Goal: Check status: Check status

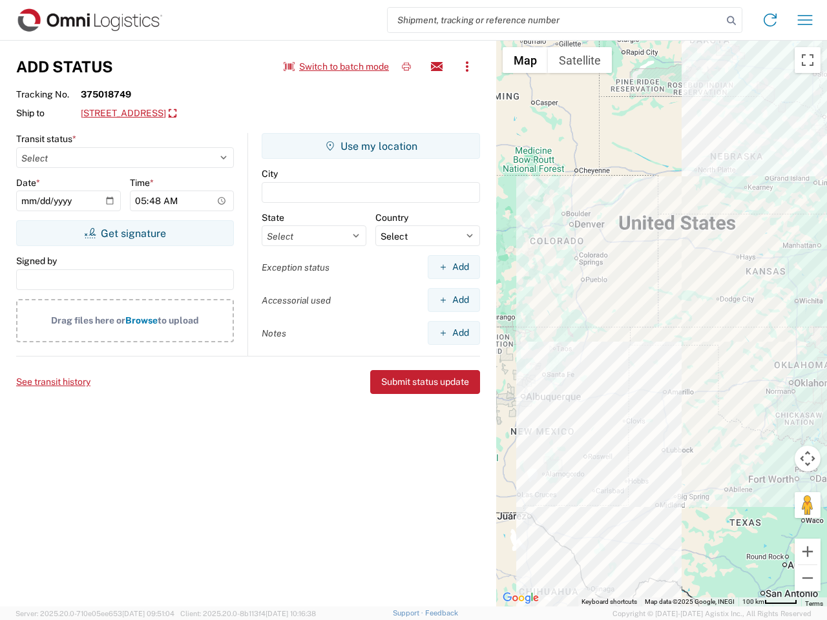
click at [555, 20] on input "search" at bounding box center [554, 20] width 335 height 25
click at [731, 21] on icon at bounding box center [731, 21] width 18 height 18
click at [770, 20] on icon at bounding box center [769, 20] width 21 height 21
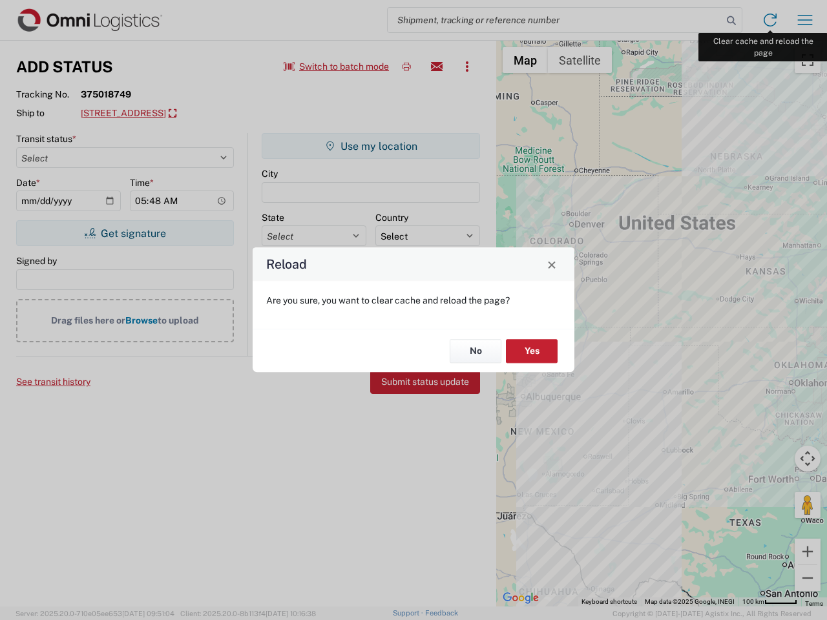
click at [805, 20] on div "Reload Are you sure, you want to clear cache and reload the page? No Yes" at bounding box center [413, 310] width 827 height 620
click at [336, 67] on div "Reload Are you sure, you want to clear cache and reload the page? No Yes" at bounding box center [413, 310] width 827 height 620
click at [406, 67] on div "Reload Are you sure, you want to clear cache and reload the page? No Yes" at bounding box center [413, 310] width 827 height 620
click at [437, 67] on div "Reload Are you sure, you want to clear cache and reload the page? No Yes" at bounding box center [413, 310] width 827 height 620
click at [467, 67] on div "Reload Are you sure, you want to clear cache and reload the page? No Yes" at bounding box center [413, 310] width 827 height 620
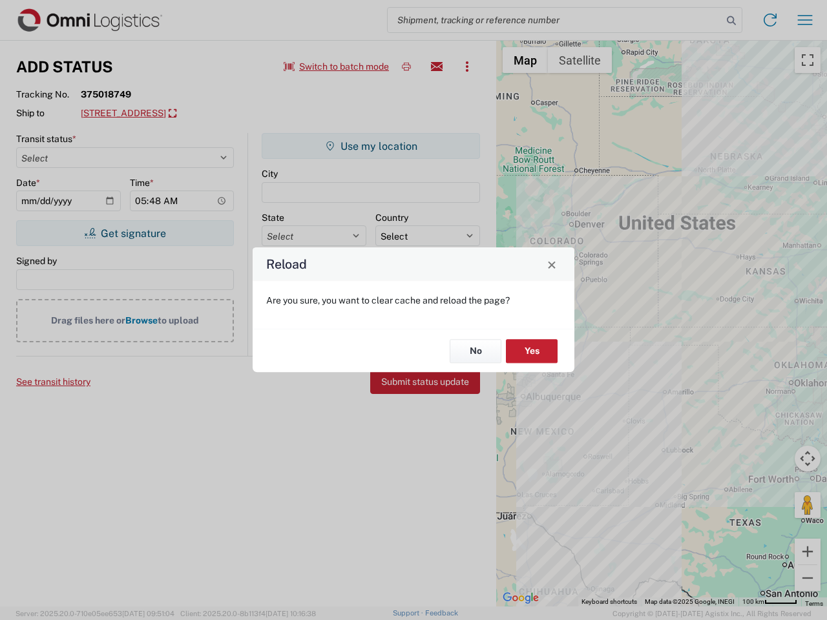
click at [191, 114] on div "Reload Are you sure, you want to clear cache and reload the page? No Yes" at bounding box center [413, 310] width 827 height 620
click at [125, 233] on div "Reload Are you sure, you want to clear cache and reload the page? No Yes" at bounding box center [413, 310] width 827 height 620
